Goal: Register for event/course

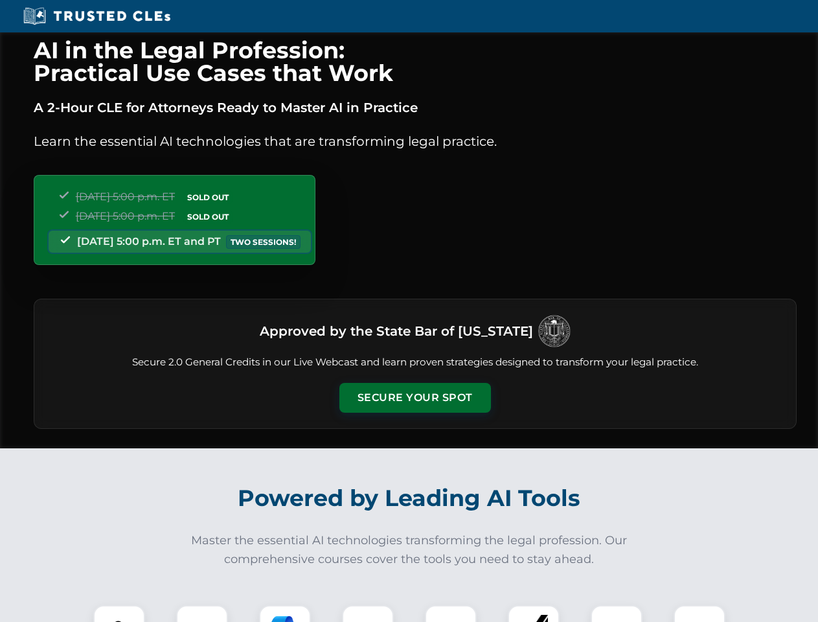
click at [415, 398] on button "Secure Your Spot" at bounding box center [416, 398] width 152 height 30
click at [119, 614] on img at bounding box center [119, 631] width 38 height 38
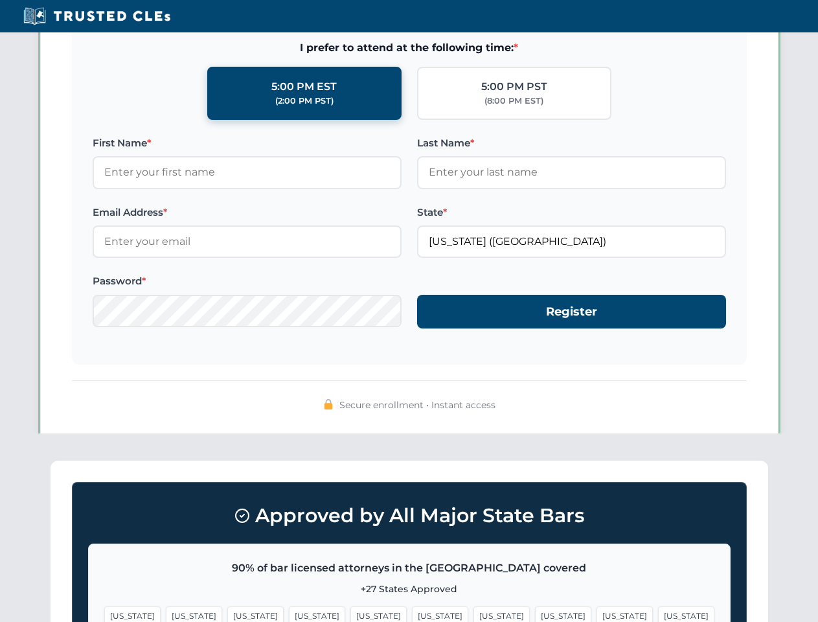
click at [368, 614] on div "Approved by All Major State Bars 90% of bar licensed attorneys in the [GEOGRAPH…" at bounding box center [410, 594] width 718 height 267
click at [474, 614] on span "[US_STATE]" at bounding box center [502, 615] width 56 height 19
click at [597, 614] on span "[US_STATE]" at bounding box center [625, 615] width 56 height 19
